Goal: Transaction & Acquisition: Purchase product/service

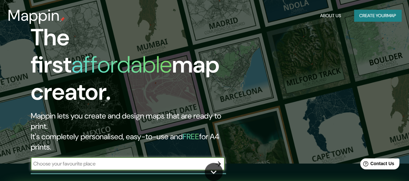
scroll to position [32, 0]
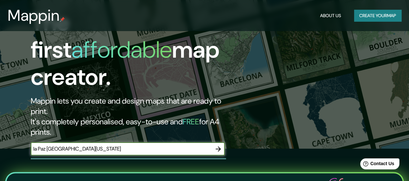
type input "la Paz [GEOGRAPHIC_DATA][US_STATE]"
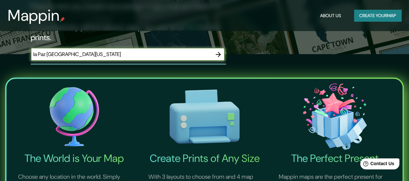
scroll to position [162, 0]
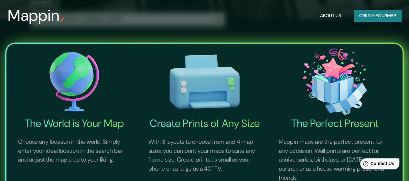
click at [373, 11] on button "Create your map" at bounding box center [377, 16] width 47 height 12
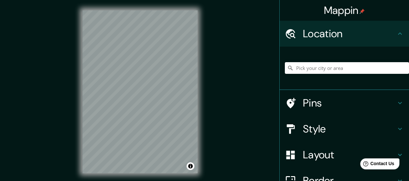
click at [364, 35] on h4 "Location" at bounding box center [349, 33] width 93 height 13
click at [337, 65] on input "Pick your city or area" at bounding box center [347, 68] width 124 height 12
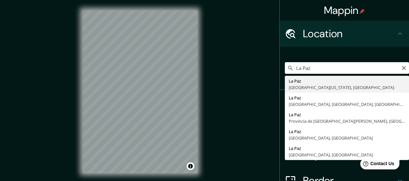
type input "[GEOGRAPHIC_DATA], [GEOGRAPHIC_DATA][US_STATE], [GEOGRAPHIC_DATA]"
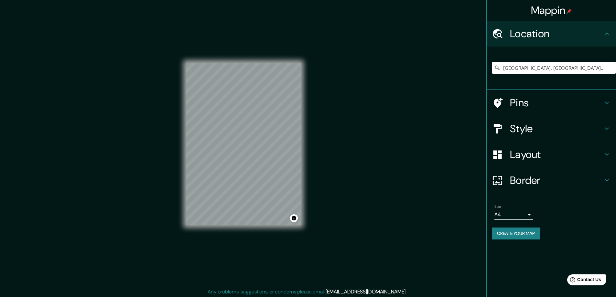
click at [409, 180] on body "Mappin Location [GEOGRAPHIC_DATA], [GEOGRAPHIC_DATA][US_STATE], [GEOGRAPHIC_DAT…" at bounding box center [308, 148] width 616 height 297
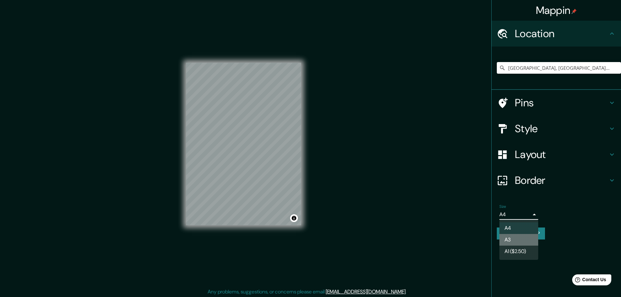
click at [409, 180] on li "A3" at bounding box center [518, 240] width 39 height 12
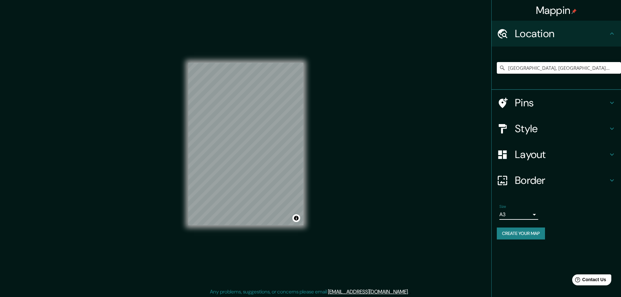
click at [409, 180] on body "Mappin Location [GEOGRAPHIC_DATA], [GEOGRAPHIC_DATA][US_STATE], [GEOGRAPHIC_DAT…" at bounding box center [310, 148] width 621 height 297
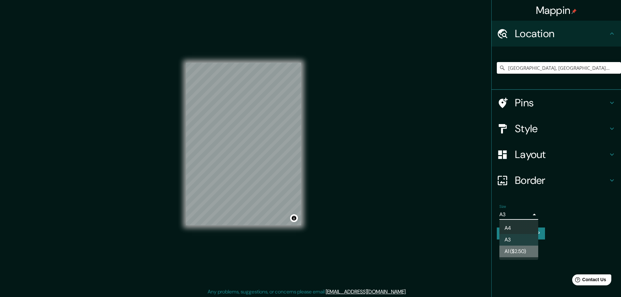
click at [409, 180] on li "A1 ($2.50)" at bounding box center [518, 252] width 39 height 12
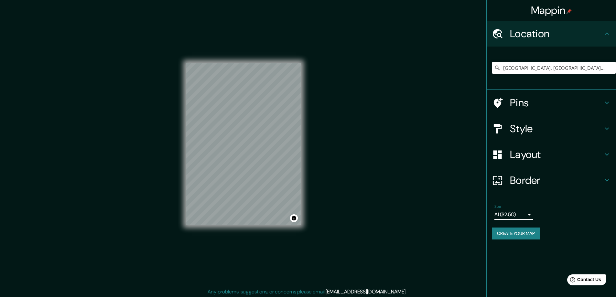
click at [409, 180] on body "Mappin Location [GEOGRAPHIC_DATA], [GEOGRAPHIC_DATA][US_STATE], [GEOGRAPHIC_DAT…" at bounding box center [308, 148] width 616 height 297
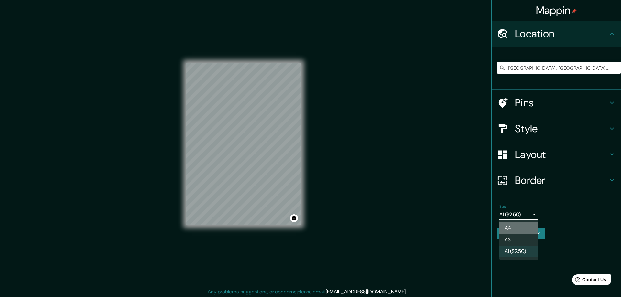
click at [409, 180] on li "A4" at bounding box center [518, 229] width 39 height 12
type input "single"
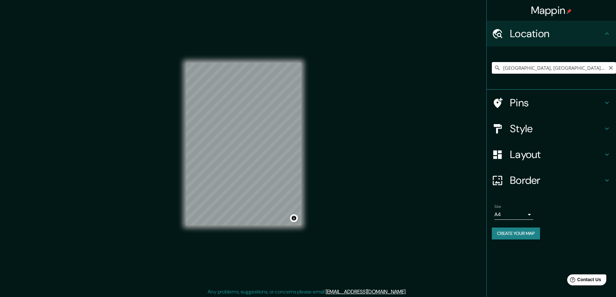
click at [409, 66] on input "[GEOGRAPHIC_DATA], [GEOGRAPHIC_DATA][US_STATE], [GEOGRAPHIC_DATA]" at bounding box center [554, 68] width 124 height 12
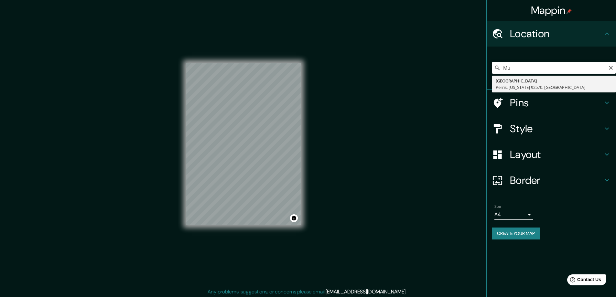
type input "M"
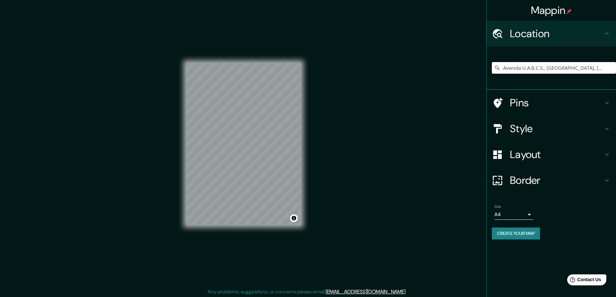
click at [409, 66] on input "Avenida U.A.B.C.S., [GEOGRAPHIC_DATA], [GEOGRAPHIC_DATA][US_STATE], [GEOGRAPHIC…" at bounding box center [554, 68] width 124 height 12
click at [409, 66] on input "[GEOGRAPHIC_DATA][PERSON_NAME], [GEOGRAPHIC_DATA], [GEOGRAPHIC_DATA][US_STATE],…" at bounding box center [554, 68] width 124 height 12
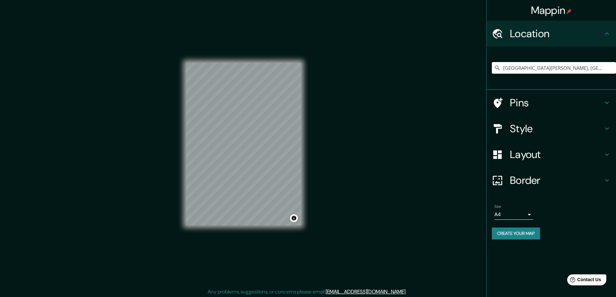
click at [409, 66] on input "[GEOGRAPHIC_DATA][PERSON_NAME], [GEOGRAPHIC_DATA], [GEOGRAPHIC_DATA][US_STATE],…" at bounding box center [554, 68] width 124 height 12
click at [409, 66] on input "Museo de Antropologia" at bounding box center [554, 68] width 124 height 12
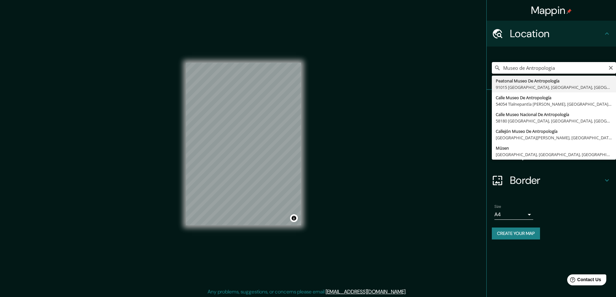
click at [409, 66] on input "Museo de Antropologia" at bounding box center [554, 68] width 124 height 12
paste input "Regional de Antropología e Historia de [GEOGRAPHIC_DATA][US_STATE]"
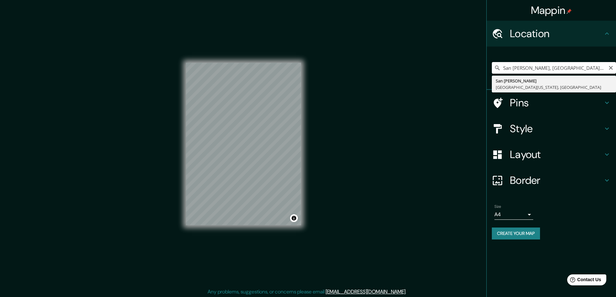
click at [409, 70] on input "San [PERSON_NAME], [GEOGRAPHIC_DATA][US_STATE], [GEOGRAPHIC_DATA]" at bounding box center [554, 68] width 124 height 12
click at [409, 69] on input "San [PERSON_NAME], [GEOGRAPHIC_DATA][US_STATE], [GEOGRAPHIC_DATA]" at bounding box center [554, 68] width 124 height 12
paste input "[STREET_ADDRESS][GEOGRAPHIC_DATA][PERSON_NAME], B.C.S."
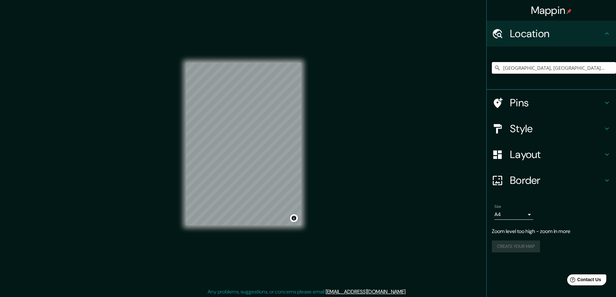
type input "[GEOGRAPHIC_DATA], [GEOGRAPHIC_DATA][US_STATE], [GEOGRAPHIC_DATA]"
click at [409, 156] on h4 "Layout" at bounding box center [556, 154] width 93 height 13
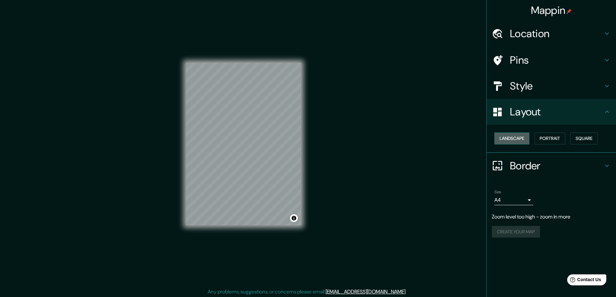
click at [409, 139] on button "Landscape" at bounding box center [512, 139] width 35 height 12
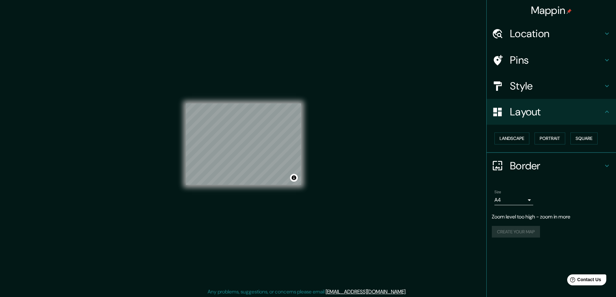
click at [409, 137] on div "Landscape [GEOGRAPHIC_DATA]" at bounding box center [554, 138] width 124 height 17
click at [409, 137] on button "Square" at bounding box center [584, 139] width 27 height 12
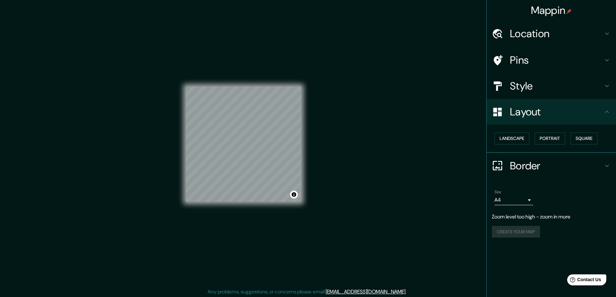
click at [409, 137] on div "Landscape [GEOGRAPHIC_DATA]" at bounding box center [554, 138] width 124 height 17
click at [409, 139] on button "Landscape" at bounding box center [512, 139] width 35 height 12
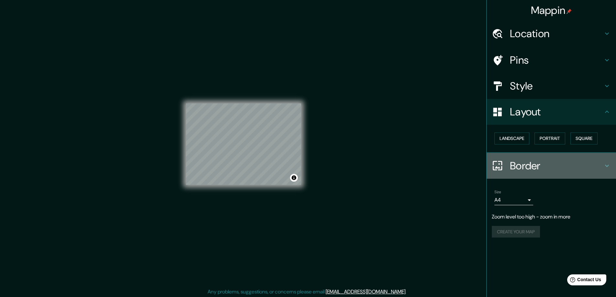
click at [409, 166] on h4 "Border" at bounding box center [556, 165] width 93 height 13
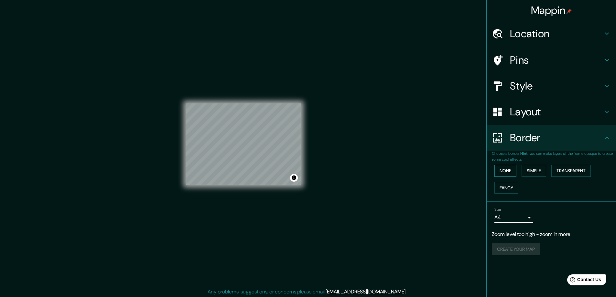
click at [409, 165] on button "None" at bounding box center [506, 171] width 22 height 12
click at [409, 170] on button "Simple" at bounding box center [534, 171] width 25 height 12
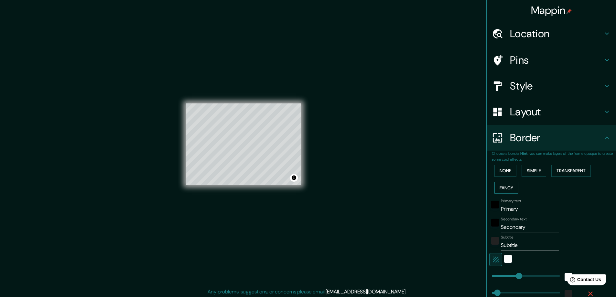
click at [409, 180] on button "Fancy" at bounding box center [507, 188] width 24 height 12
click at [409, 171] on button "None" at bounding box center [506, 171] width 22 height 12
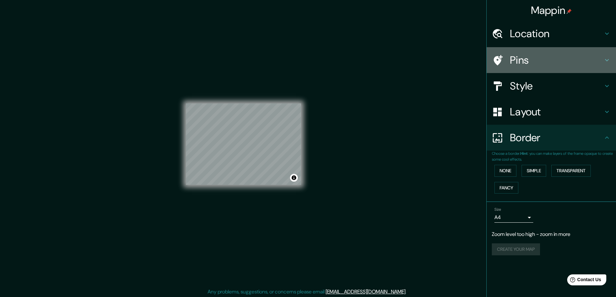
click at [409, 55] on h4 "Pins" at bounding box center [556, 60] width 93 height 13
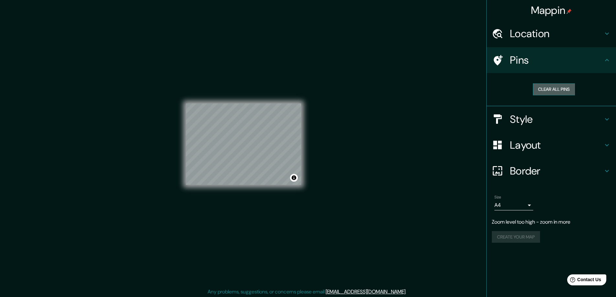
click at [409, 93] on button "Clear all pins" at bounding box center [554, 89] width 42 height 12
